Goal: Task Accomplishment & Management: Manage account settings

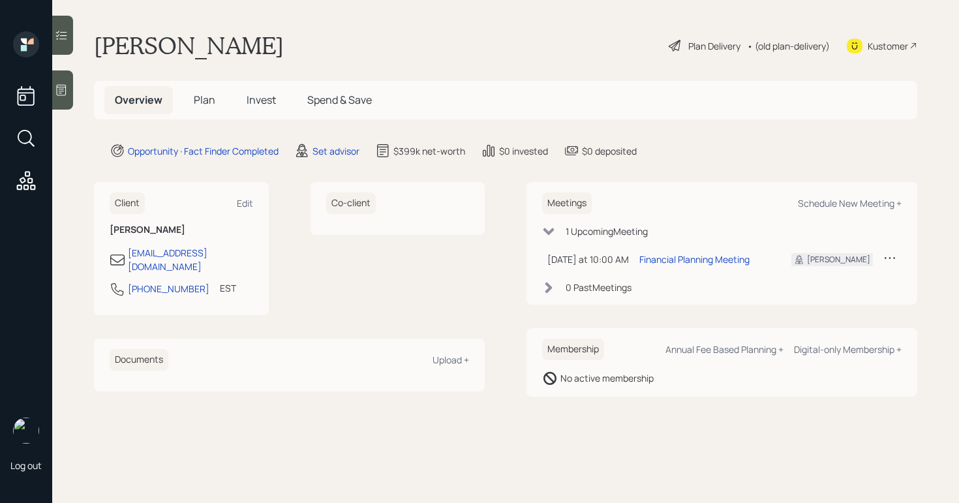
click at [57, 103] on div at bounding box center [62, 89] width 21 height 39
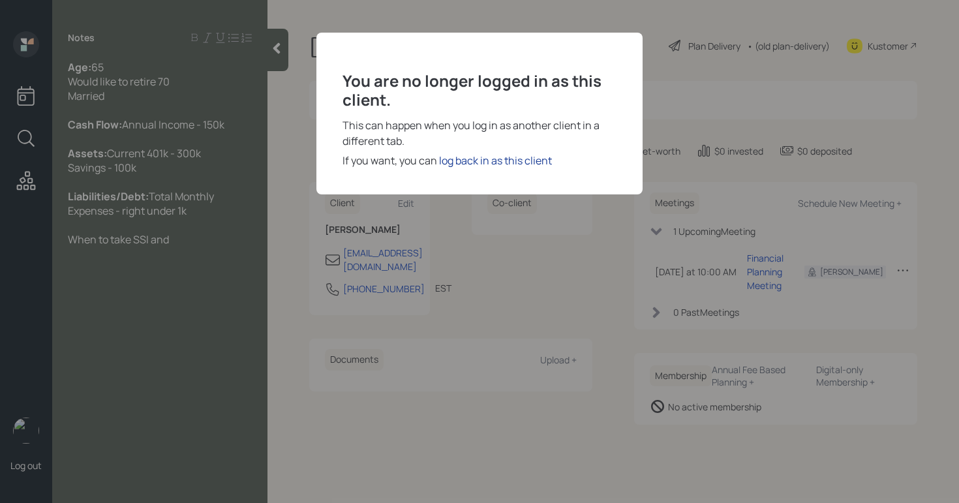
click at [487, 160] on div "log back in as this client" at bounding box center [495, 161] width 113 height 16
